Goal: Find specific page/section: Find specific page/section

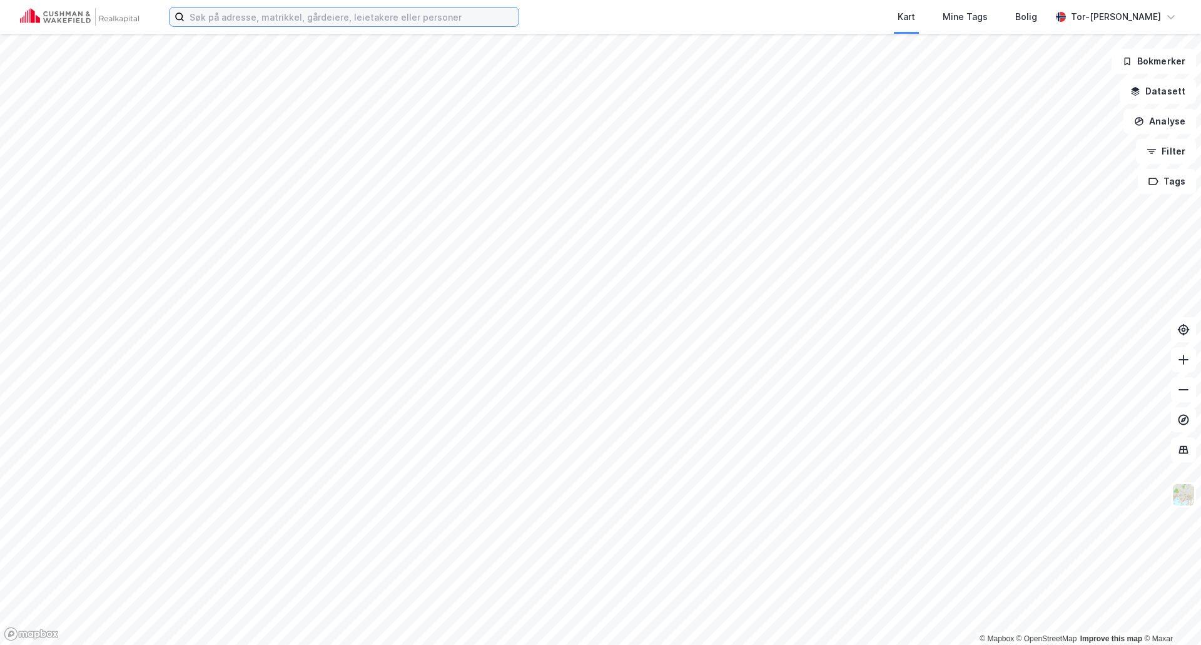
click at [228, 19] on input at bounding box center [351, 17] width 334 height 19
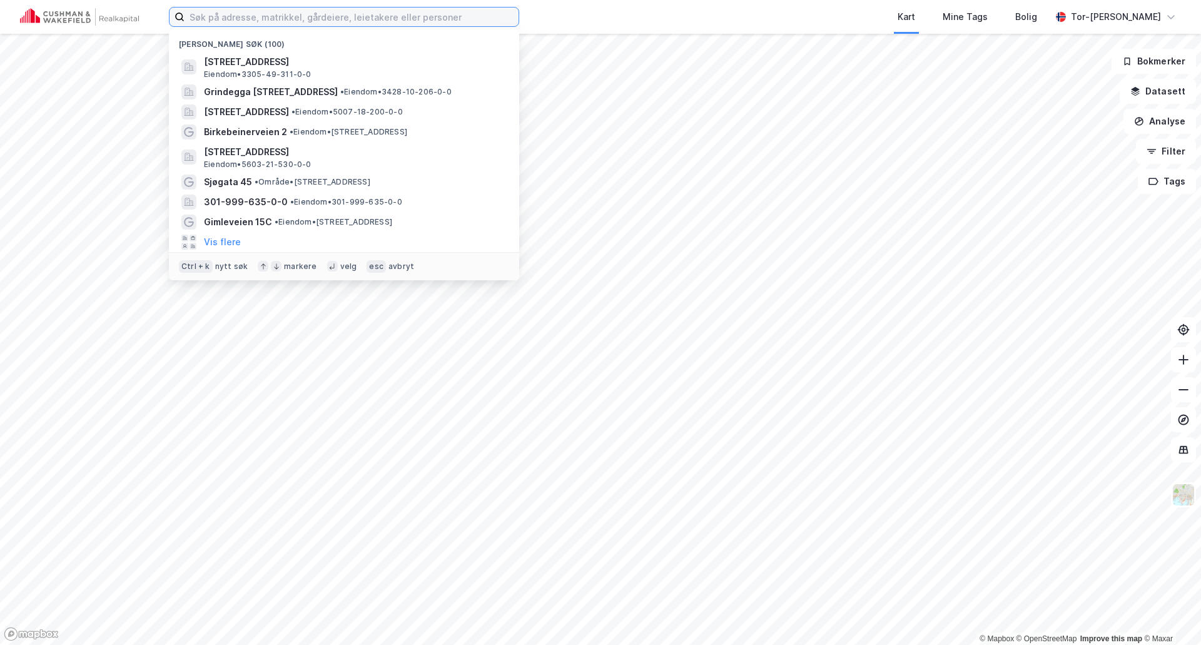
paste input "[PERSON_NAME] vei 12"
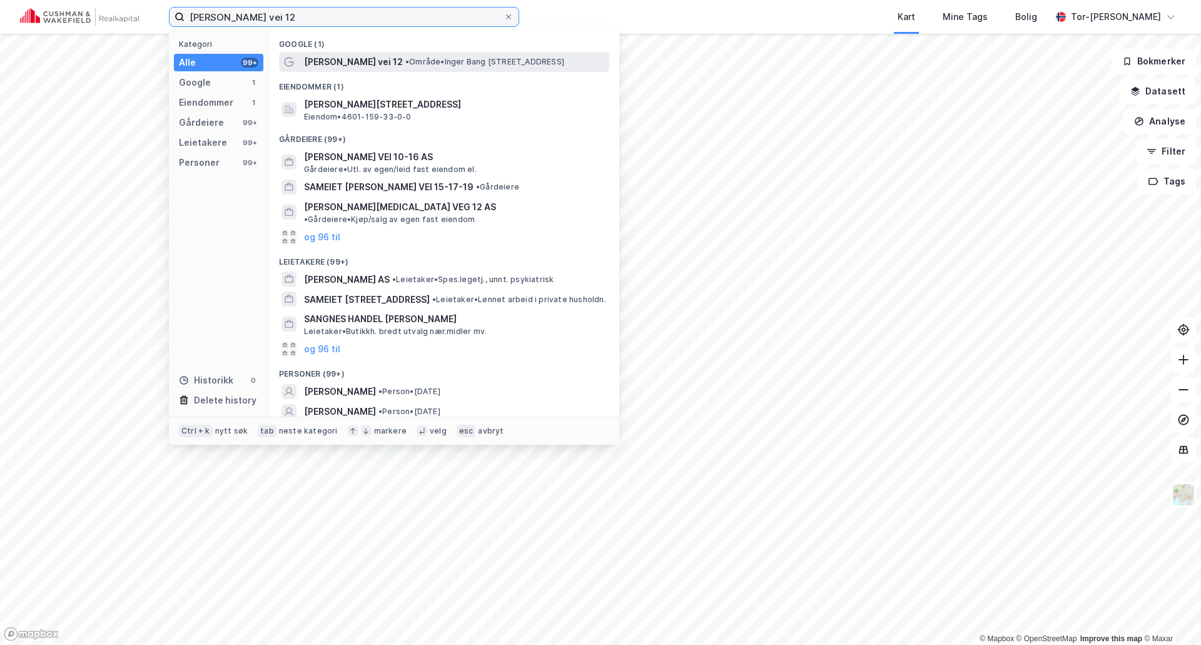
type input "[PERSON_NAME] vei 12"
click at [365, 63] on span "[PERSON_NAME] vei 12" at bounding box center [353, 61] width 99 height 15
click at [332, 23] on input "[PERSON_NAME] vei 12" at bounding box center [343, 17] width 319 height 19
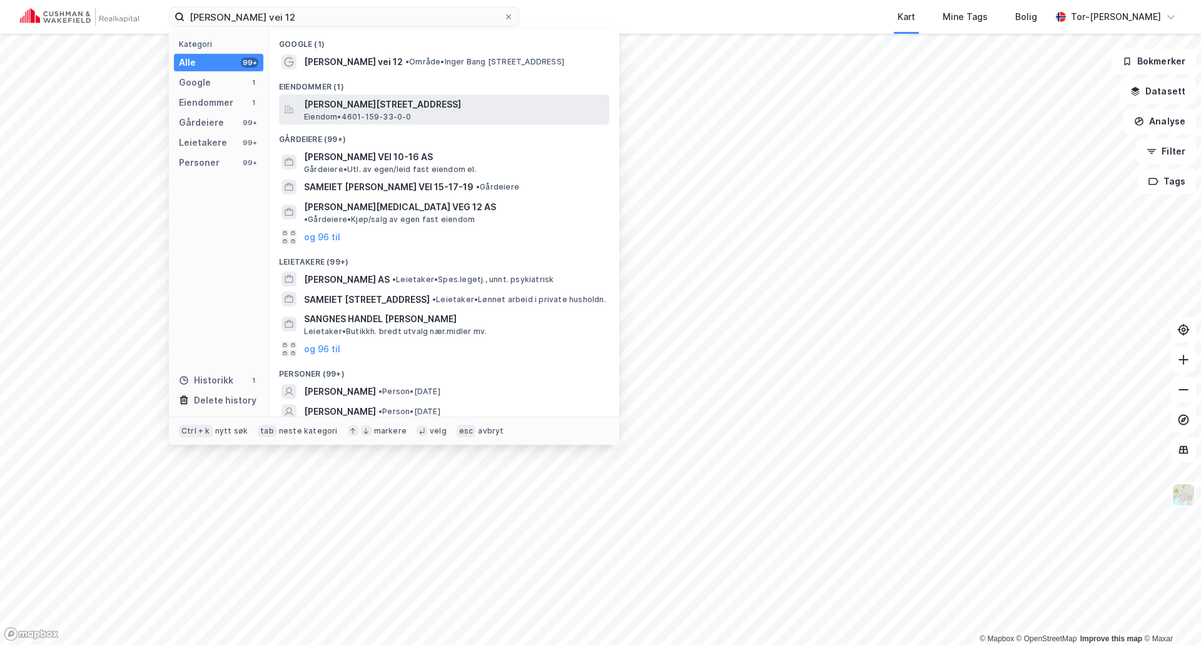
click at [381, 103] on span "[PERSON_NAME][STREET_ADDRESS]" at bounding box center [454, 104] width 300 height 15
